Goal: Task Accomplishment & Management: Use online tool/utility

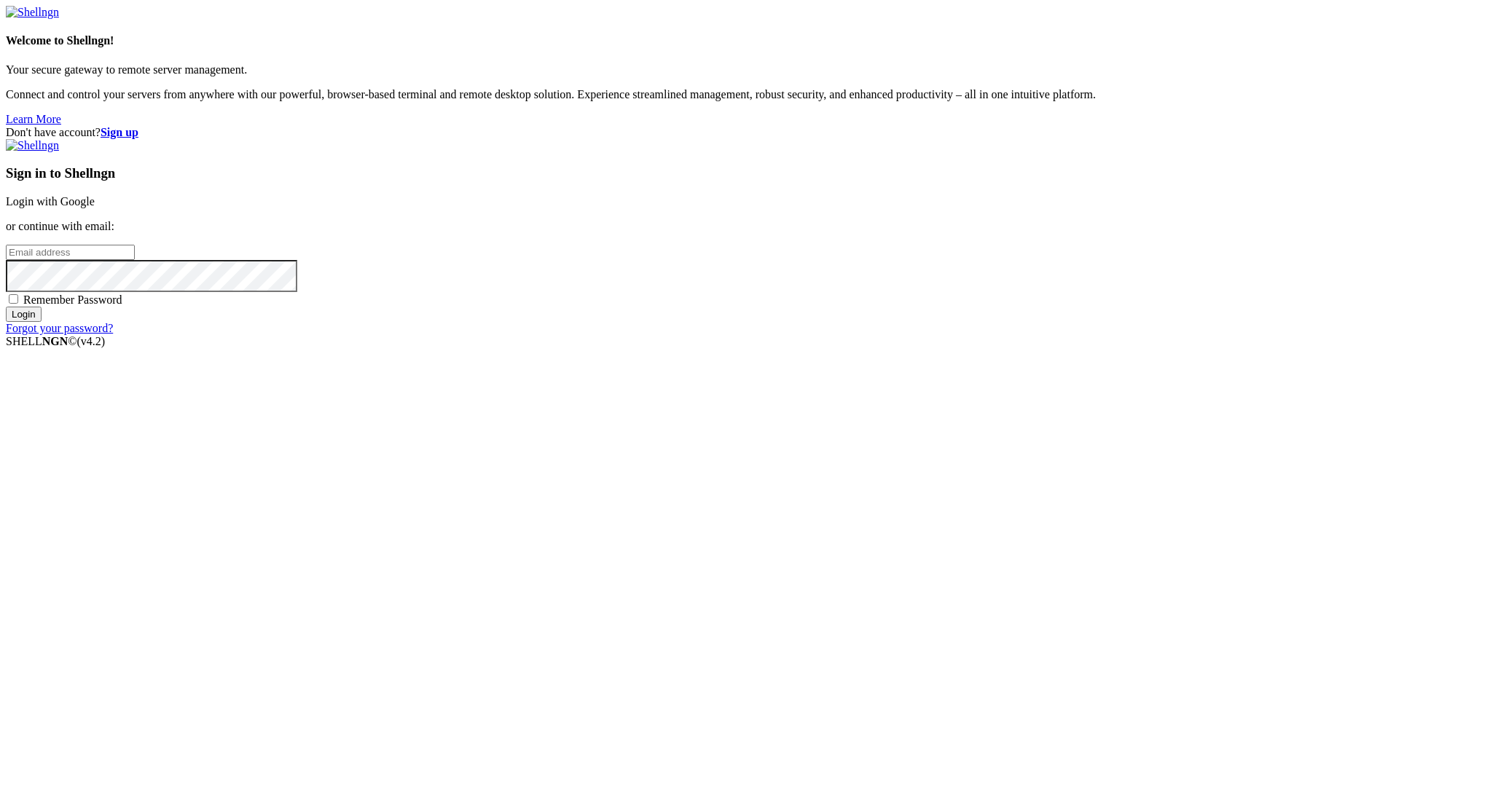
type input "[PERSON_NAME][EMAIL_ADDRESS][DOMAIN_NAME]"
drag, startPoint x: 884, startPoint y: 475, endPoint x: 924, endPoint y: 523, distance: 62.5
click at [123, 306] on span "Remember Password" at bounding box center [72, 299] width 99 height 12
click at [18, 304] on input "Remember Password" at bounding box center [13, 299] width 9 height 9
checkbox input "true"
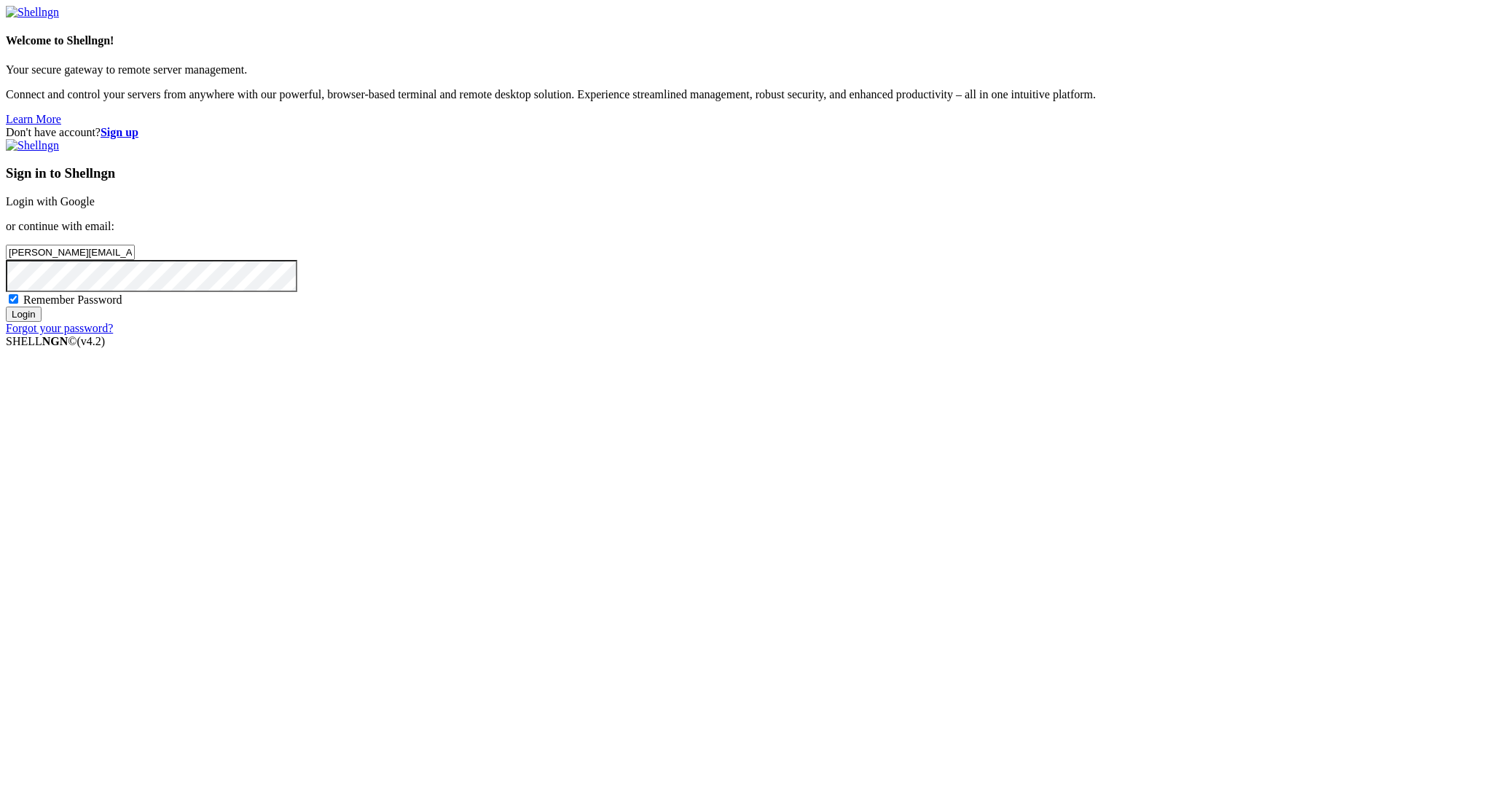
click at [41, 322] on input "Login" at bounding box center [23, 314] width 36 height 15
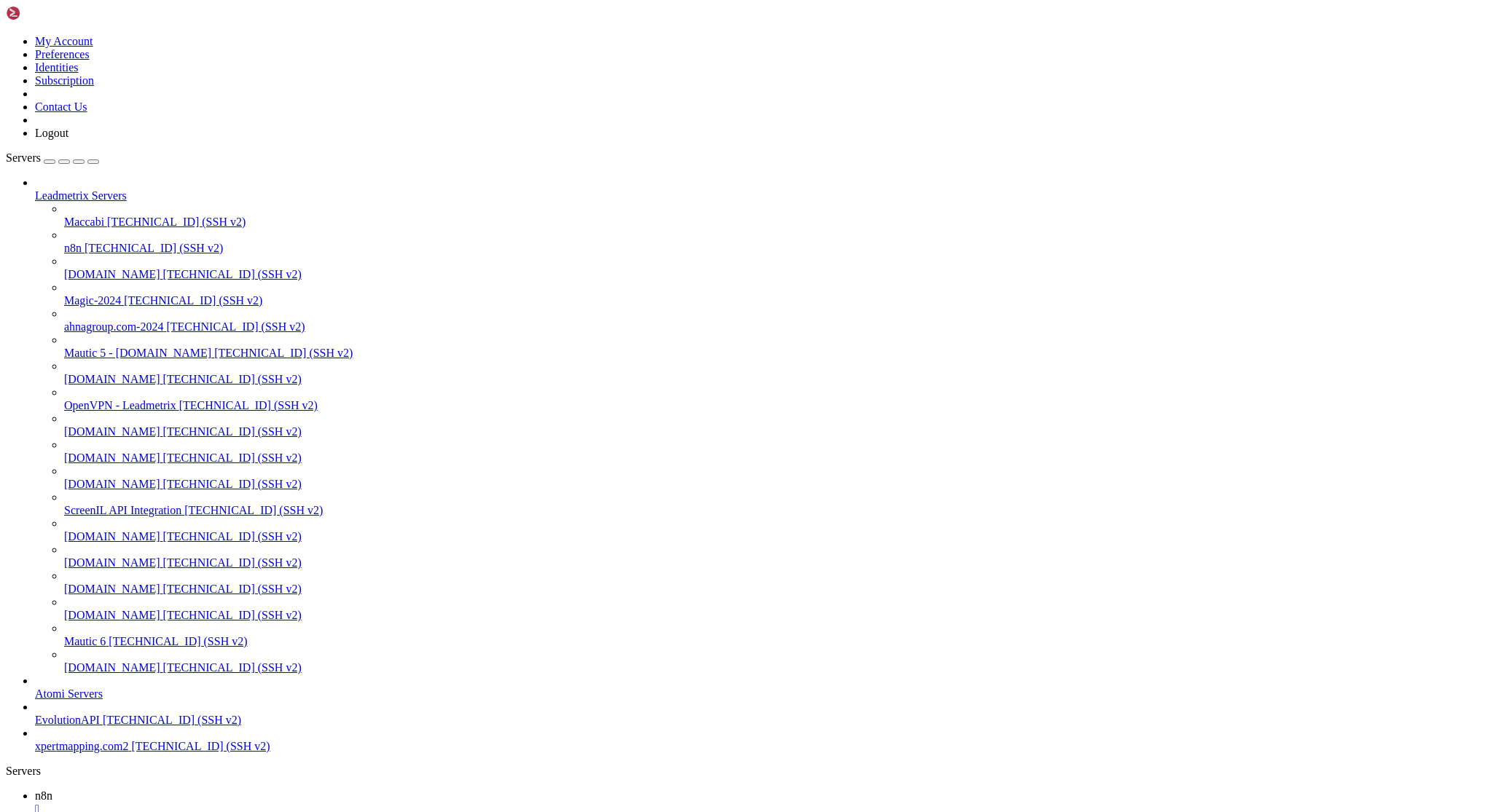
scroll to position [134, 0]
